Goal: Transaction & Acquisition: Purchase product/service

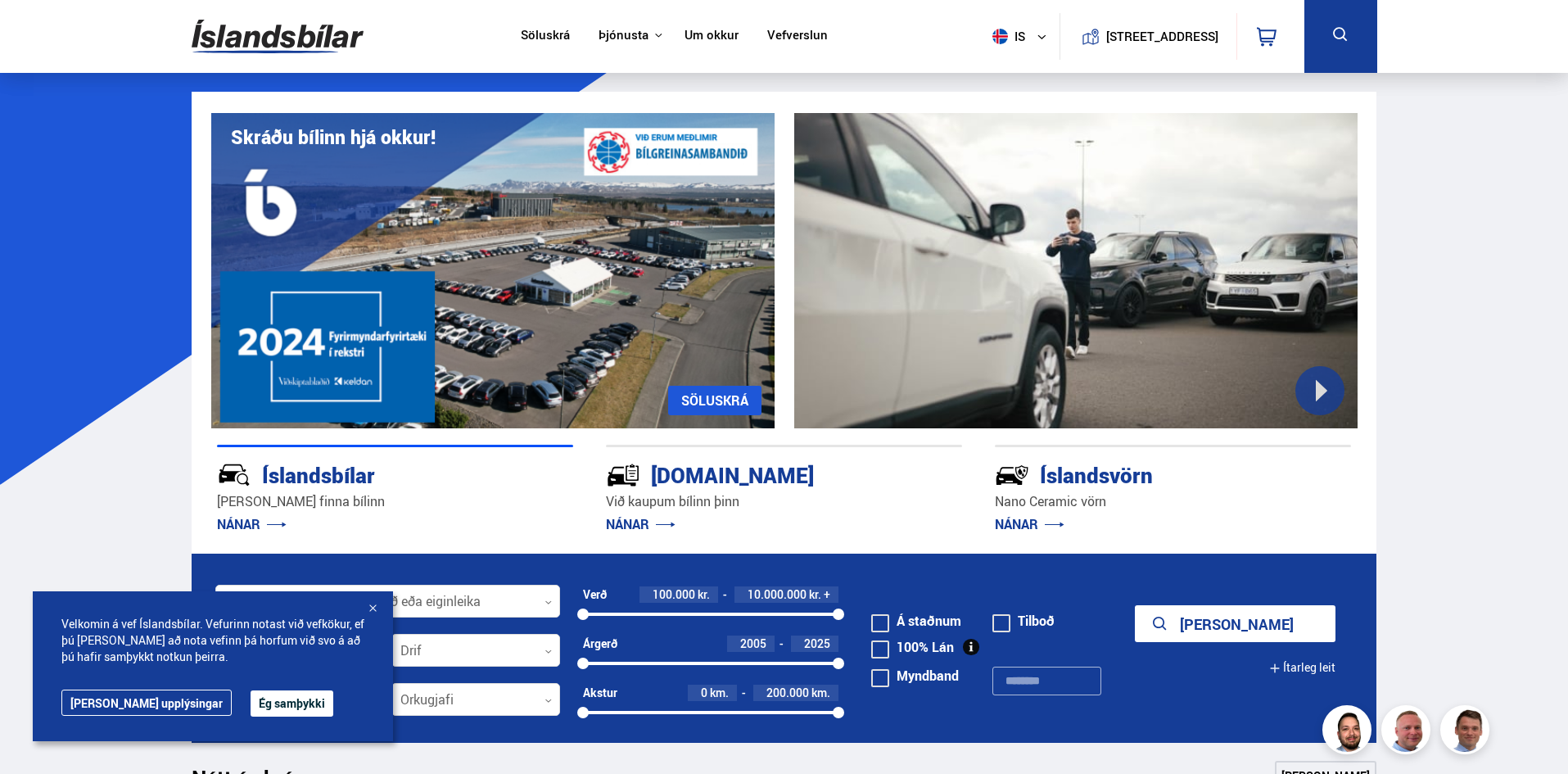
click at [1354, 16] on button at bounding box center [1341, 37] width 73 height 73
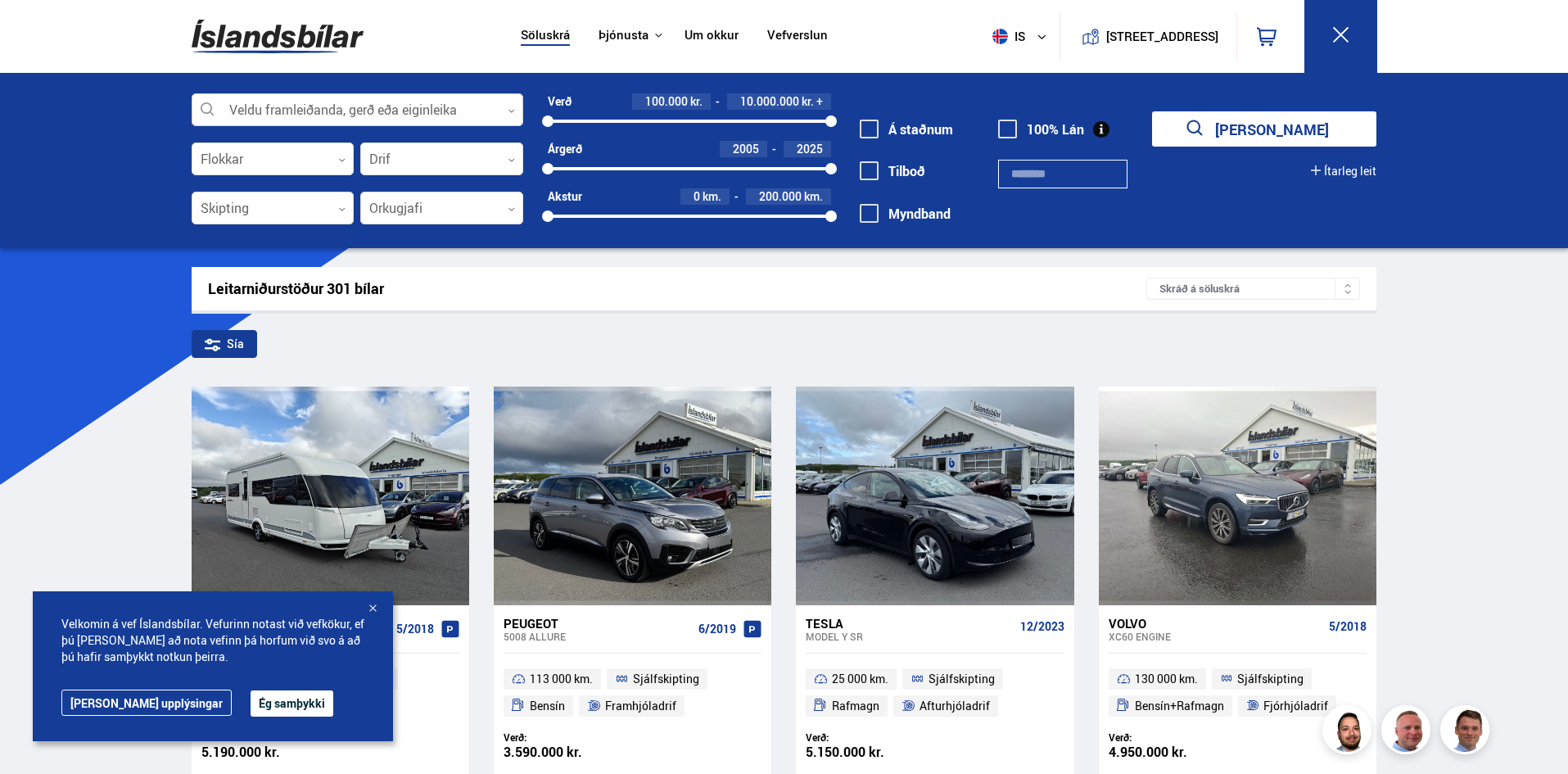
click at [288, 103] on div at bounding box center [357, 111] width 332 height 33
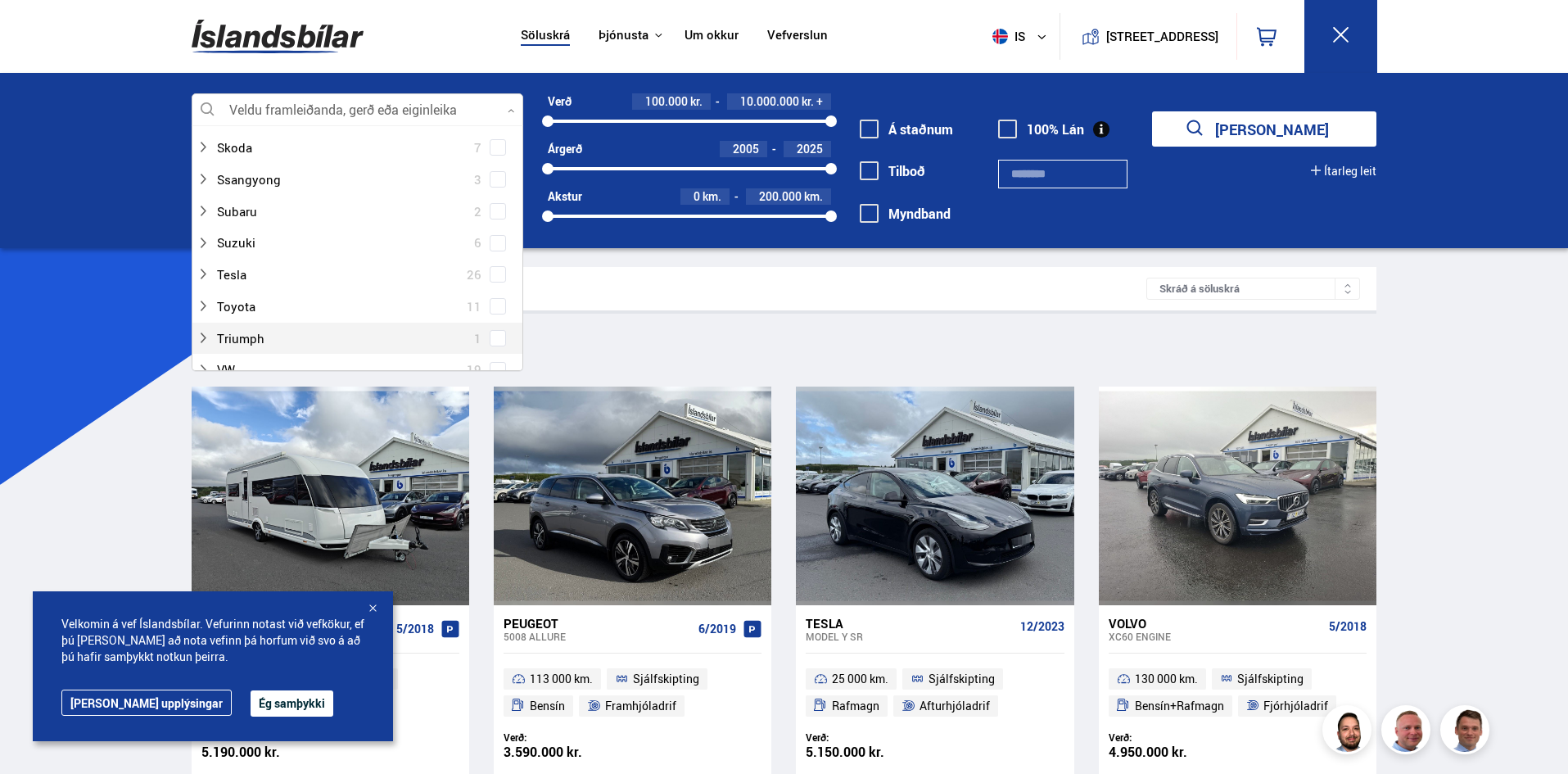
scroll to position [1065, 0]
click at [208, 247] on icon at bounding box center [202, 249] width 13 height 13
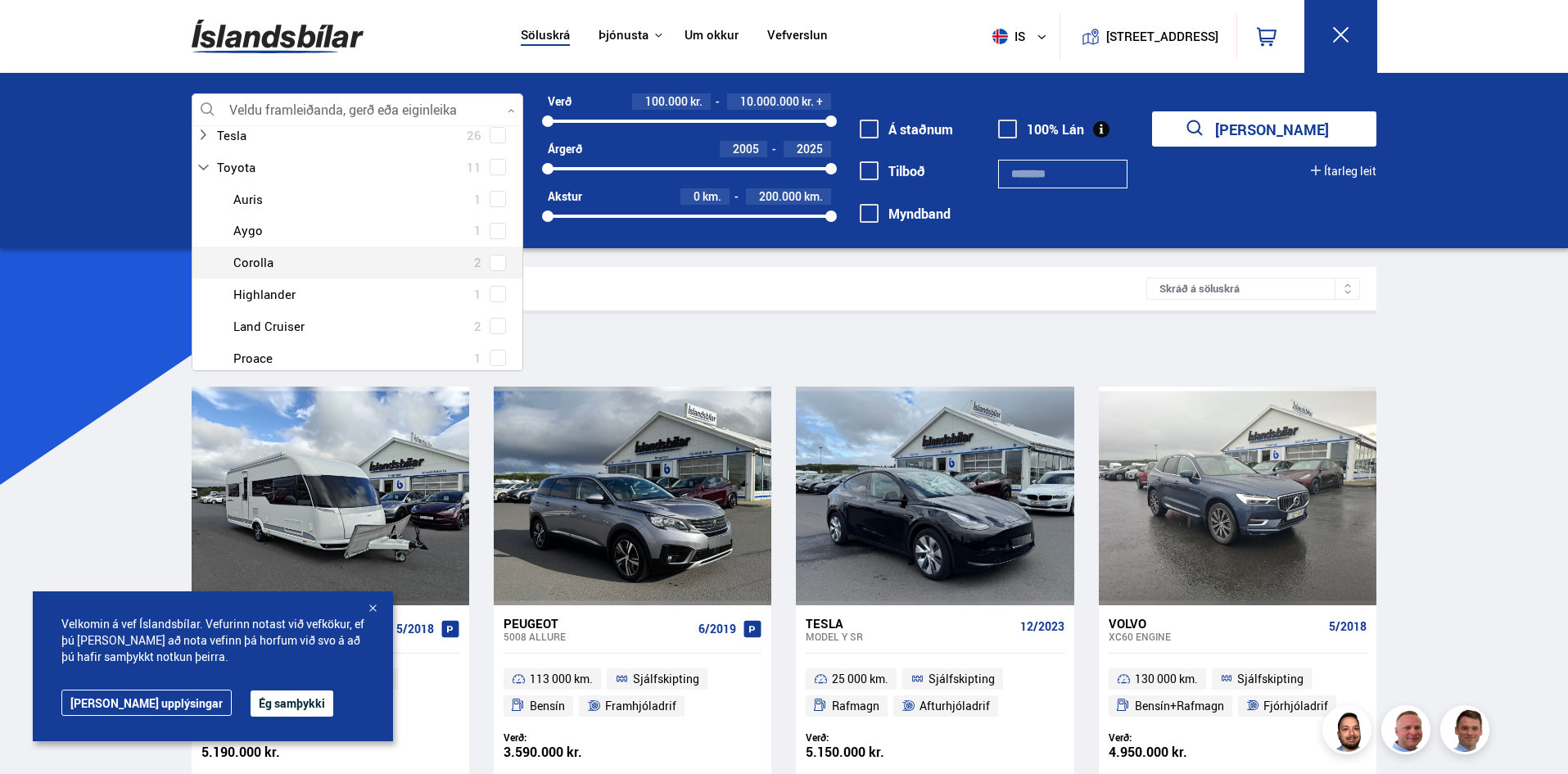
click at [489, 256] on span at bounding box center [497, 263] width 16 height 16
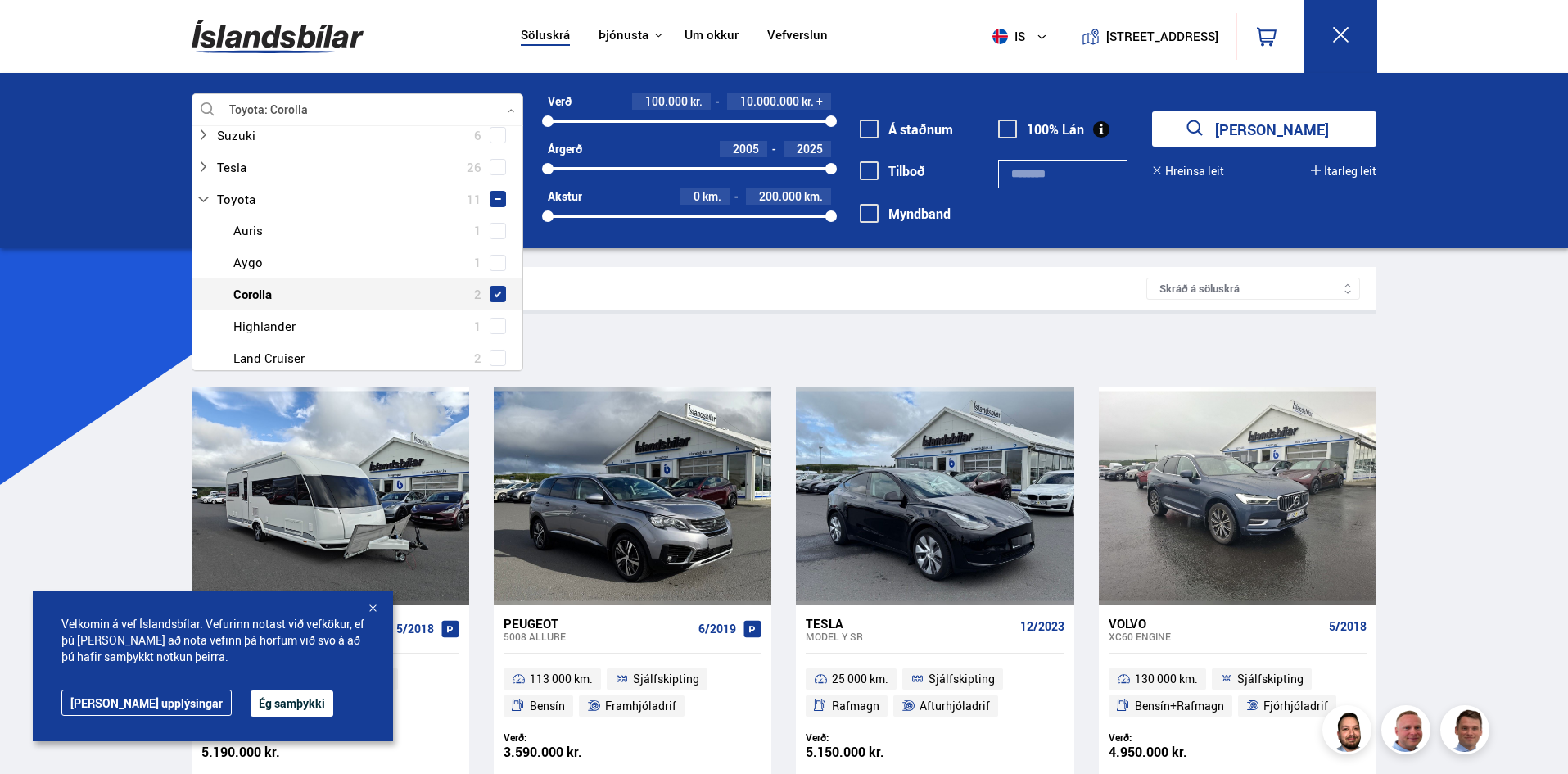
scroll to position [1179, 0]
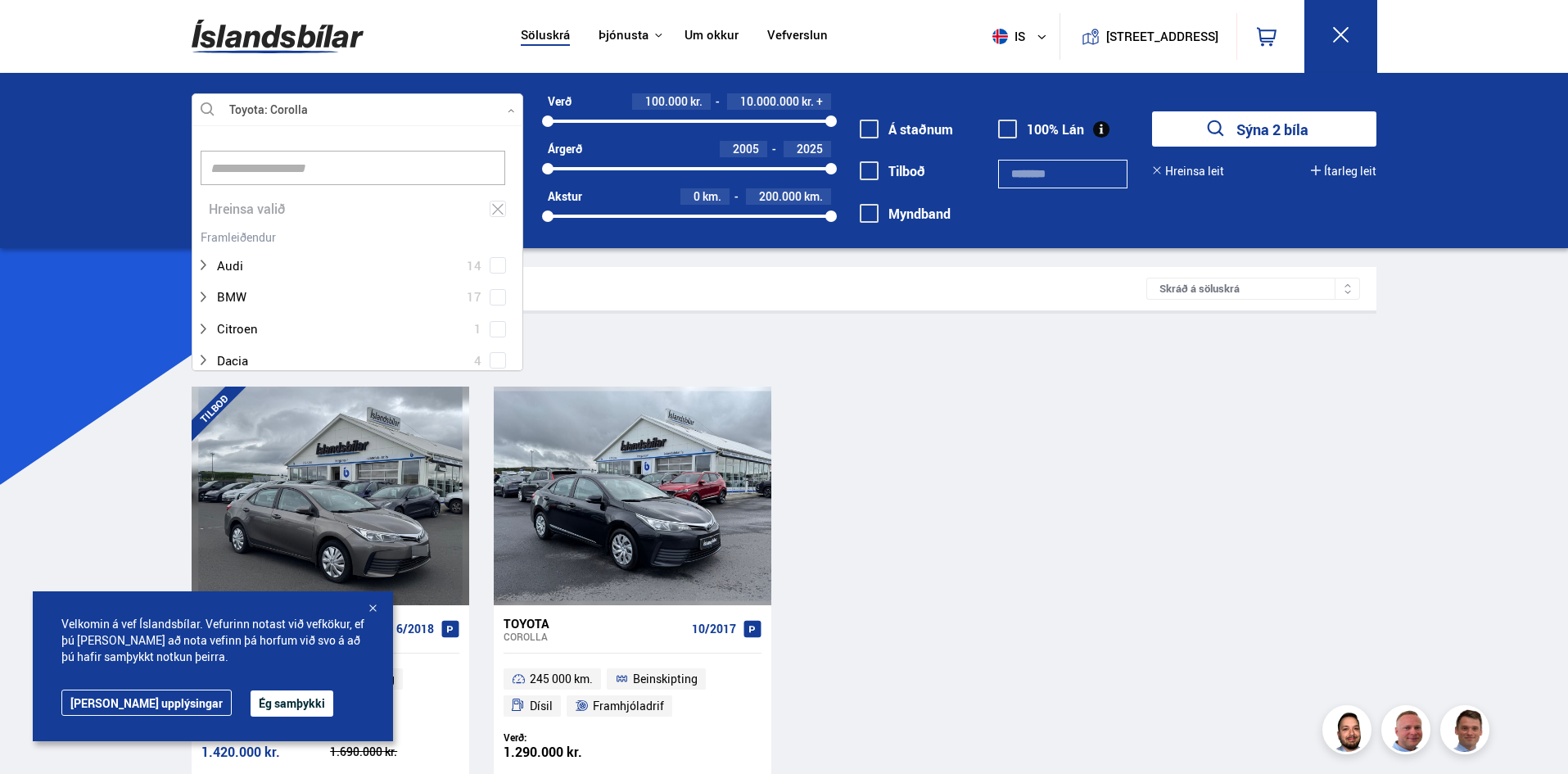
click at [965, 325] on div "Leitarniðurstöður 2 bílar Skráð á söluskrá Sía Toyota Corolla TILBOÐ Toyota Cor…" at bounding box center [784, 523] width 1211 height 513
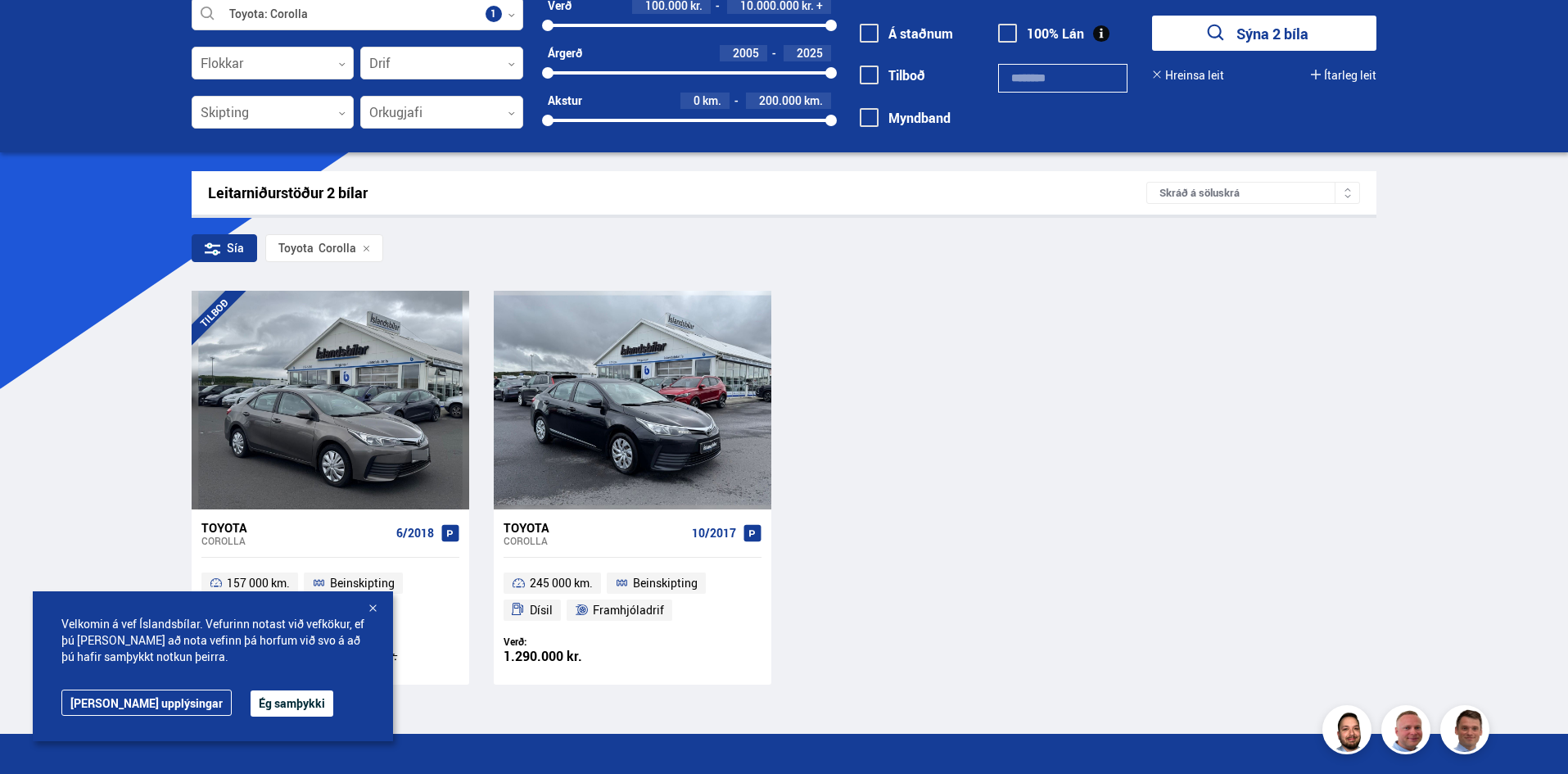
scroll to position [164, 0]
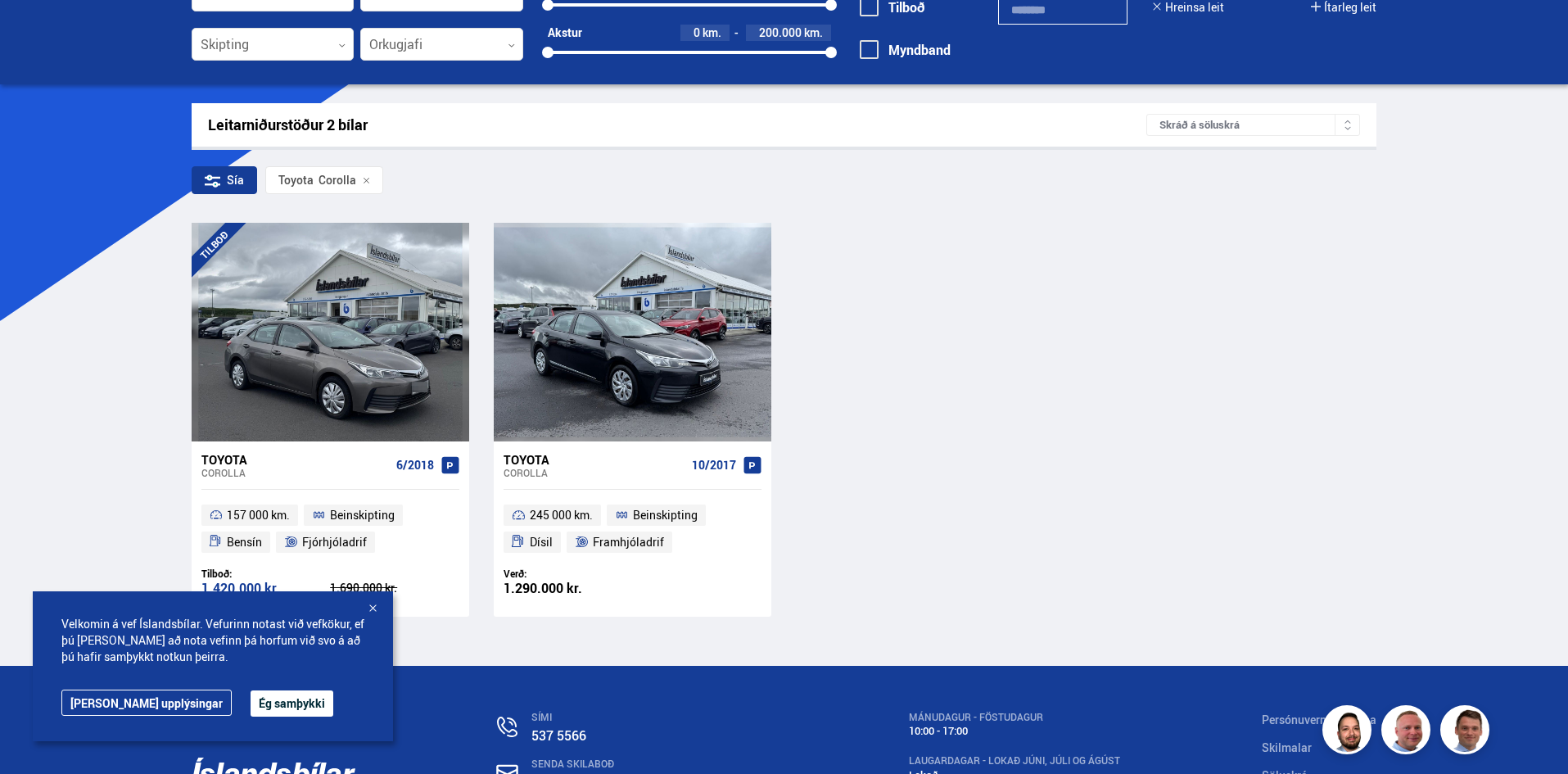
click at [967, 345] on div "TILBOÐ Toyota Corolla 6/2018 157 000 km. Beinskipting Bensín Fjórhjóladrif Tilb…" at bounding box center [784, 419] width 1186 height 393
click at [372, 608] on div at bounding box center [373, 609] width 16 height 16
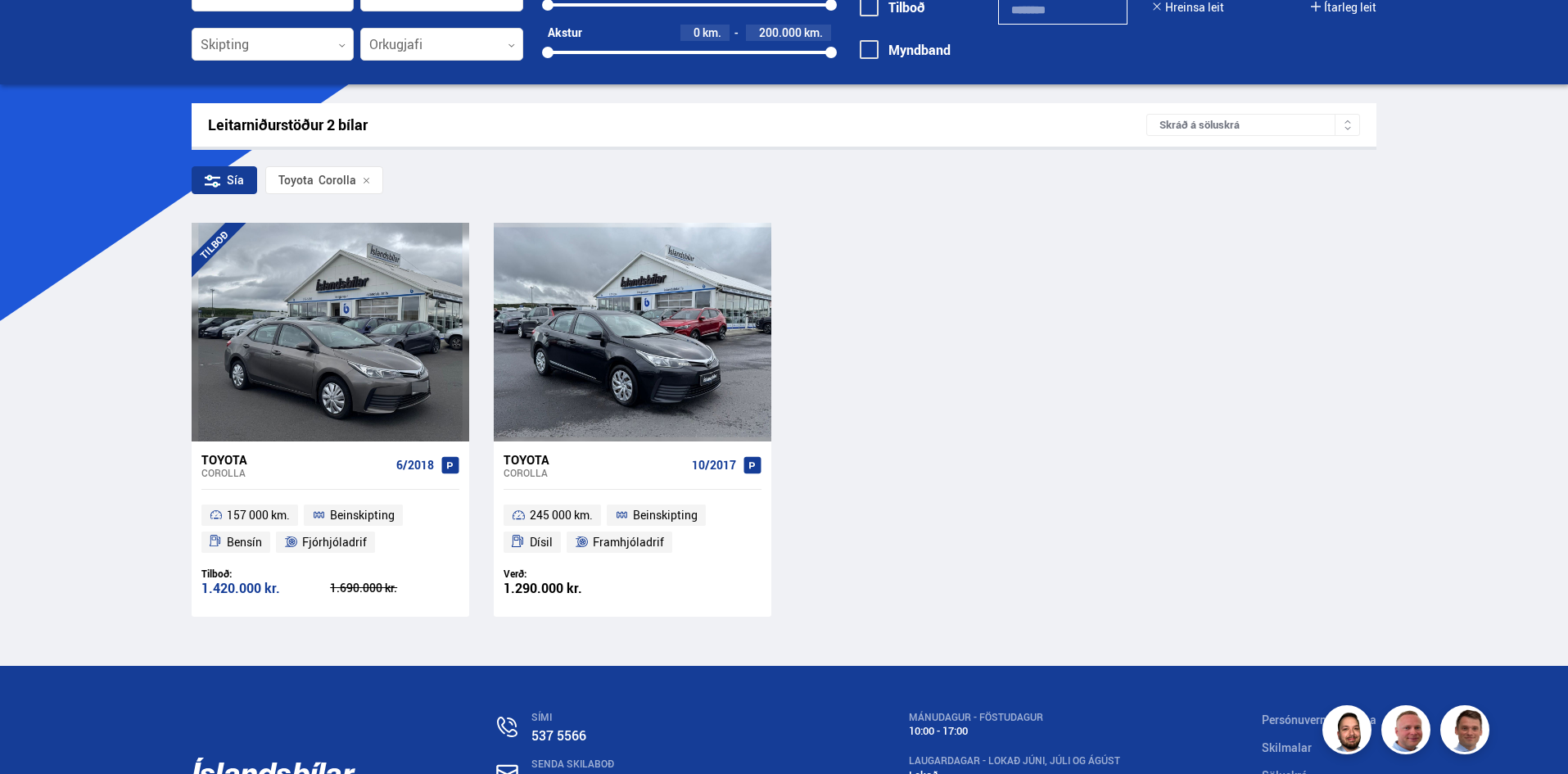
click at [0, 459] on div "Söluskrá Þjónusta Íslandsbílar Kaupumbila.is Íslandsvörn Leiðbeiningar Um okkur…" at bounding box center [784, 392] width 1568 height 1113
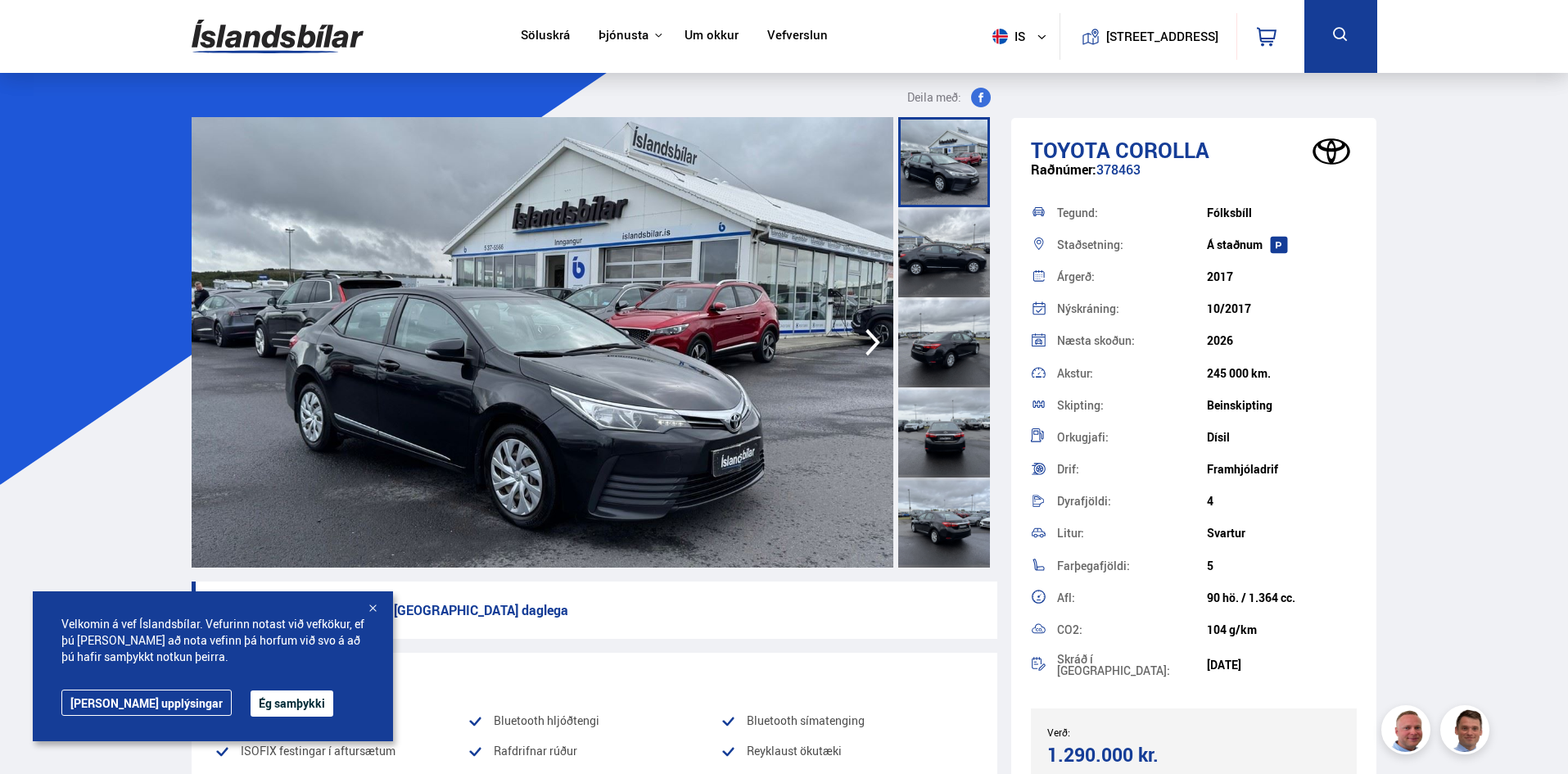
click at [930, 307] on div at bounding box center [944, 342] width 92 height 90
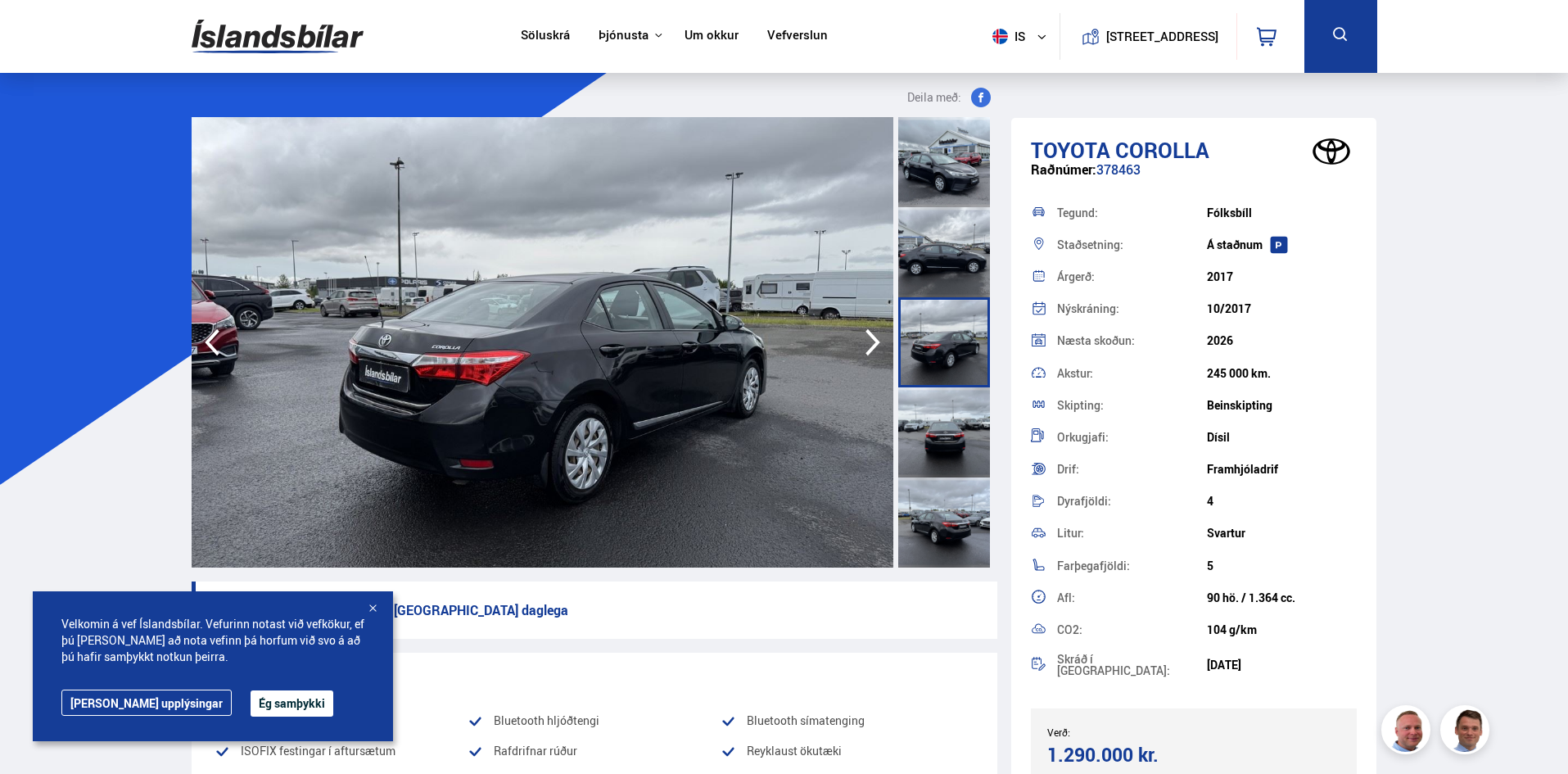
click at [937, 350] on div at bounding box center [944, 342] width 92 height 90
click at [940, 443] on div at bounding box center [944, 432] width 92 height 90
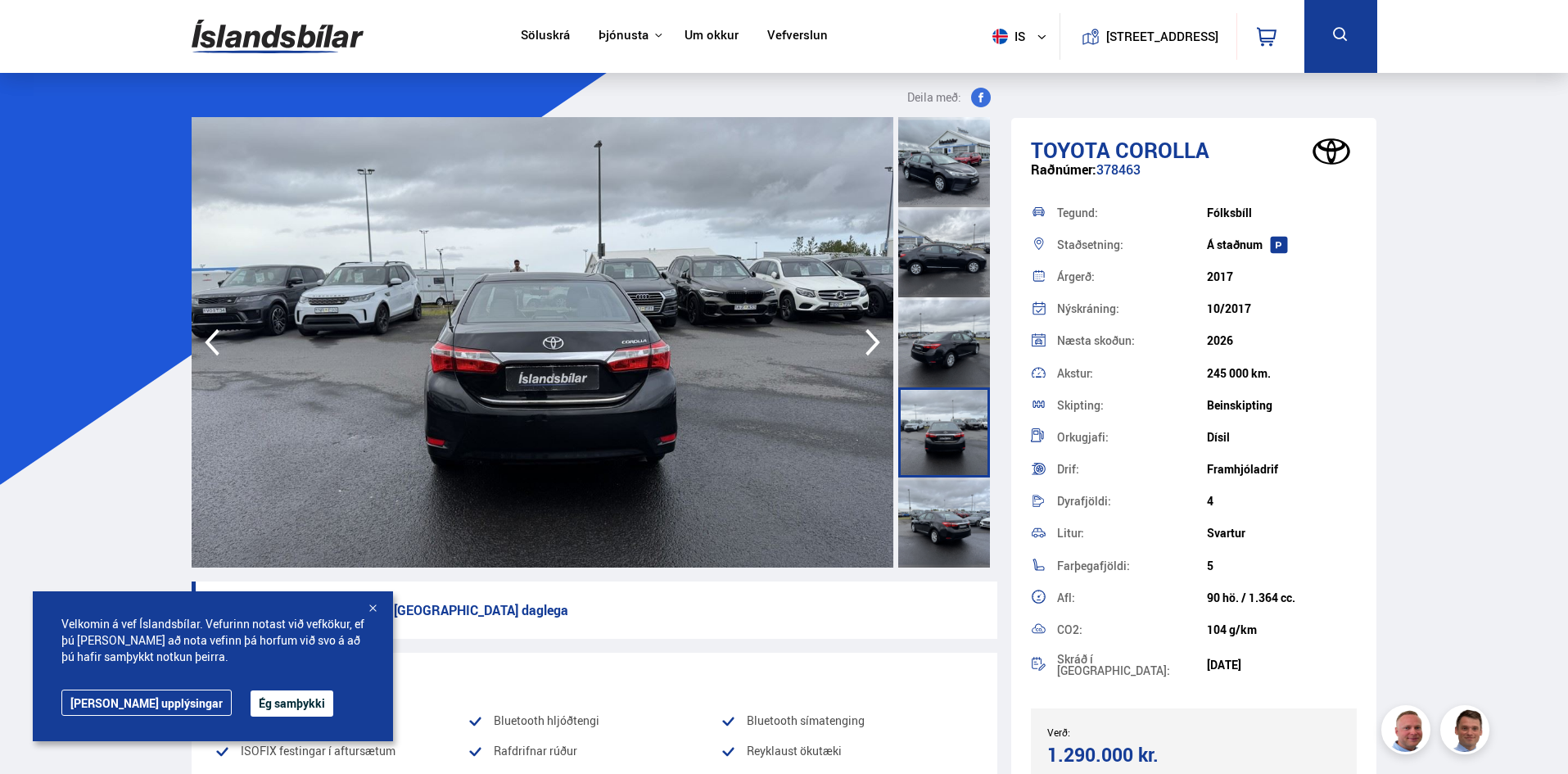
click at [934, 484] on div at bounding box center [944, 522] width 92 height 90
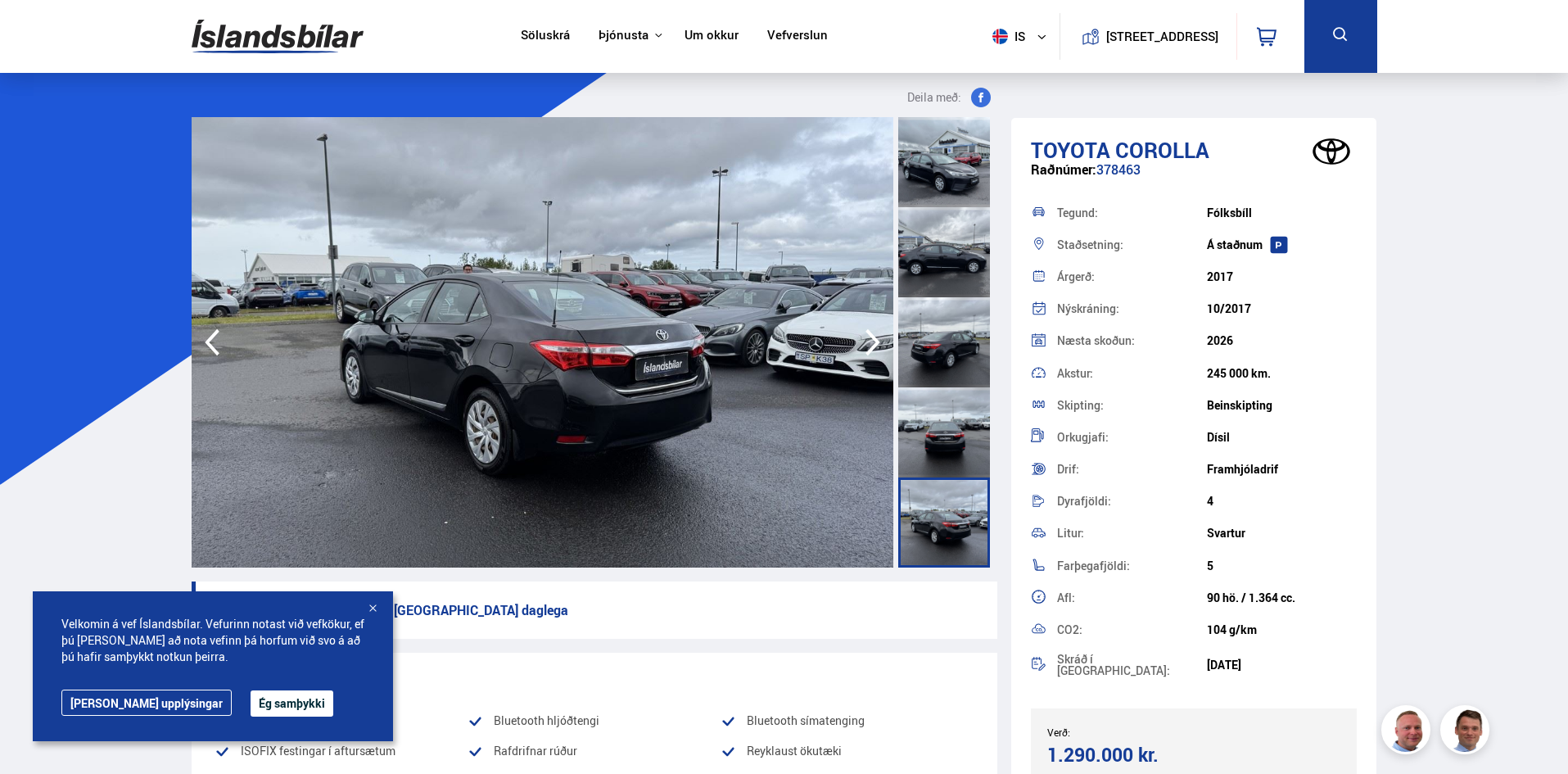
click at [927, 304] on div at bounding box center [944, 342] width 92 height 90
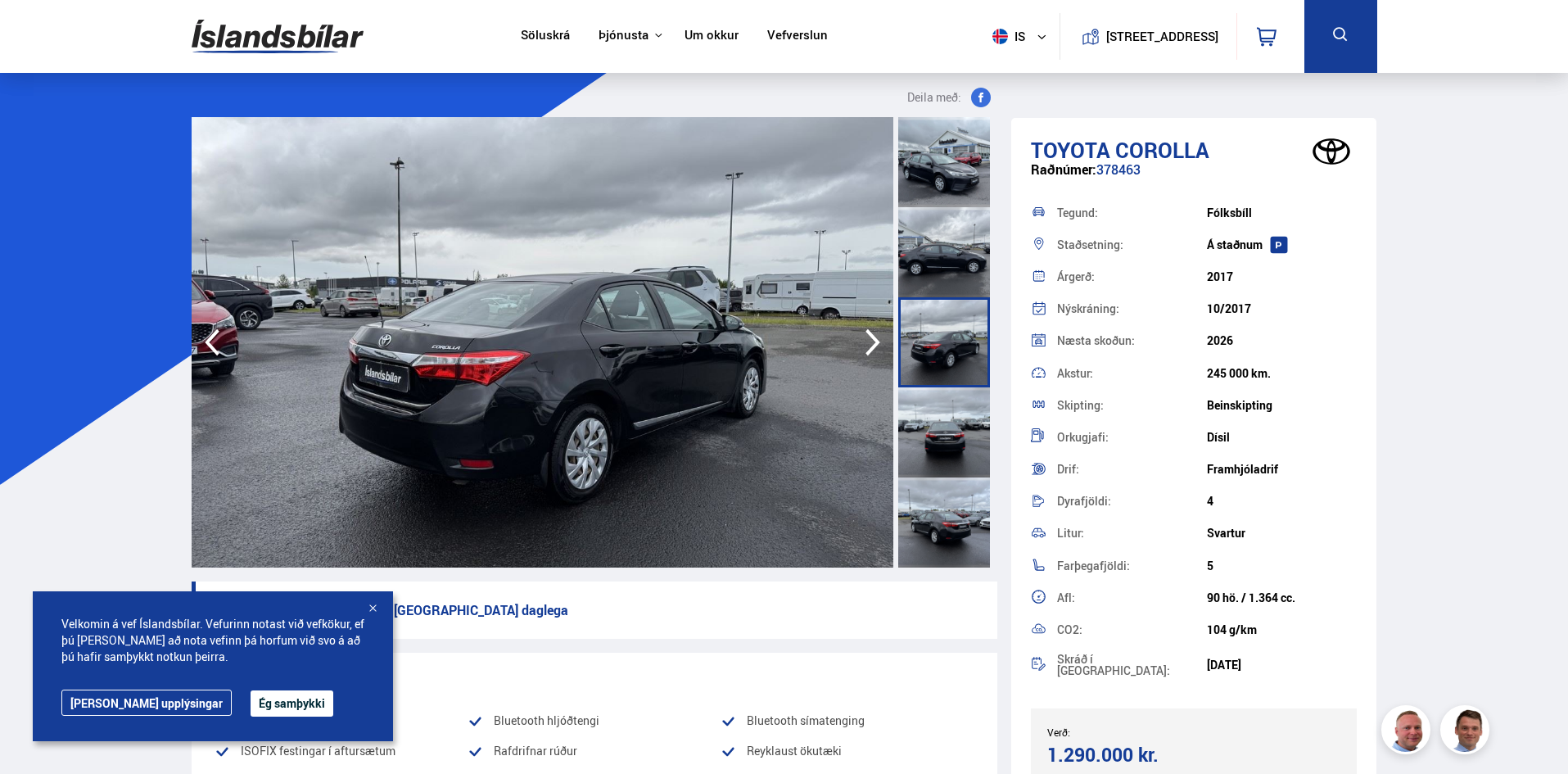
click at [919, 190] on div at bounding box center [944, 161] width 92 height 90
